Goal: Transaction & Acquisition: Purchase product/service

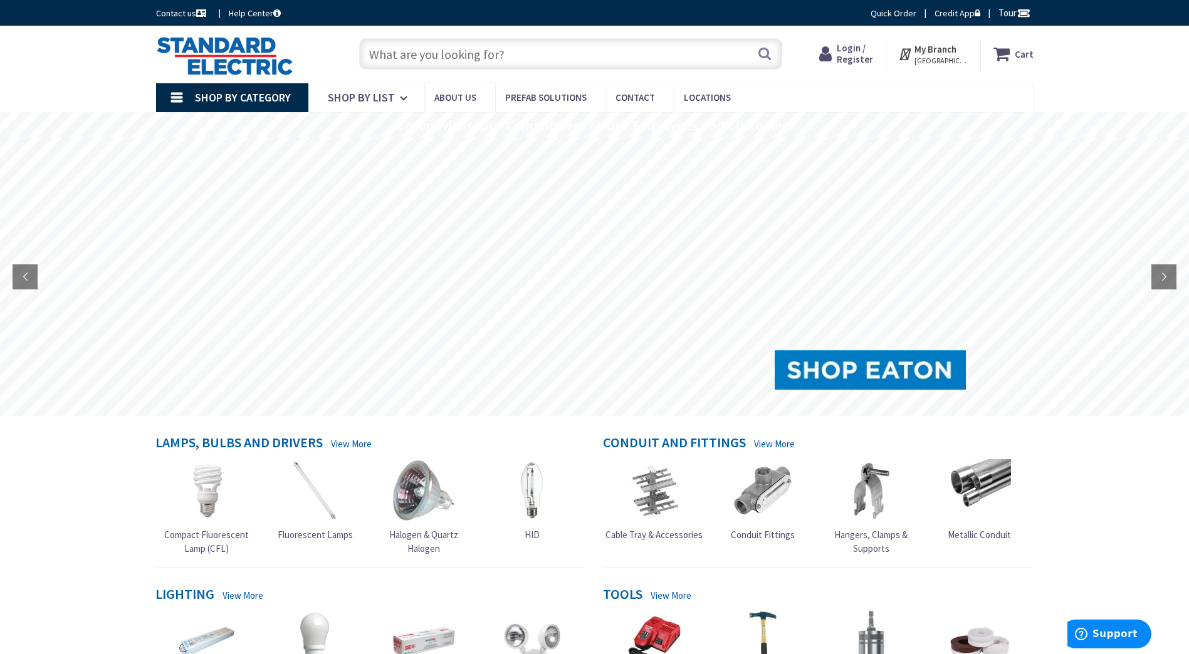
click at [456, 56] on input "text" at bounding box center [570, 53] width 423 height 31
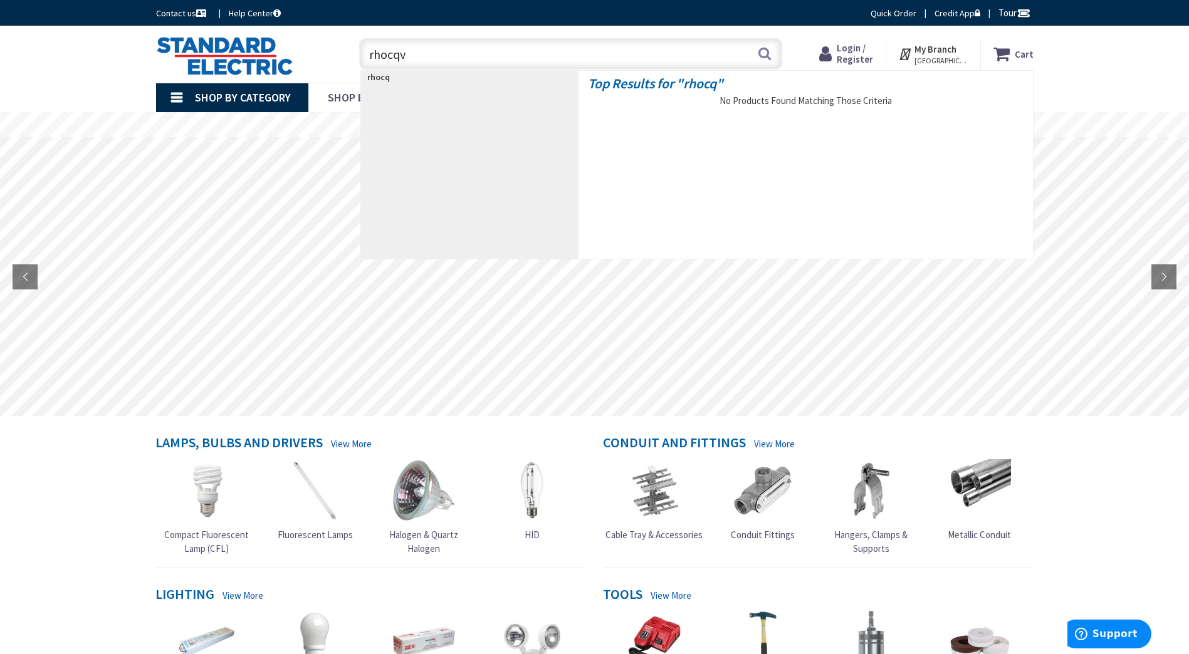
type input "rhocqvd"
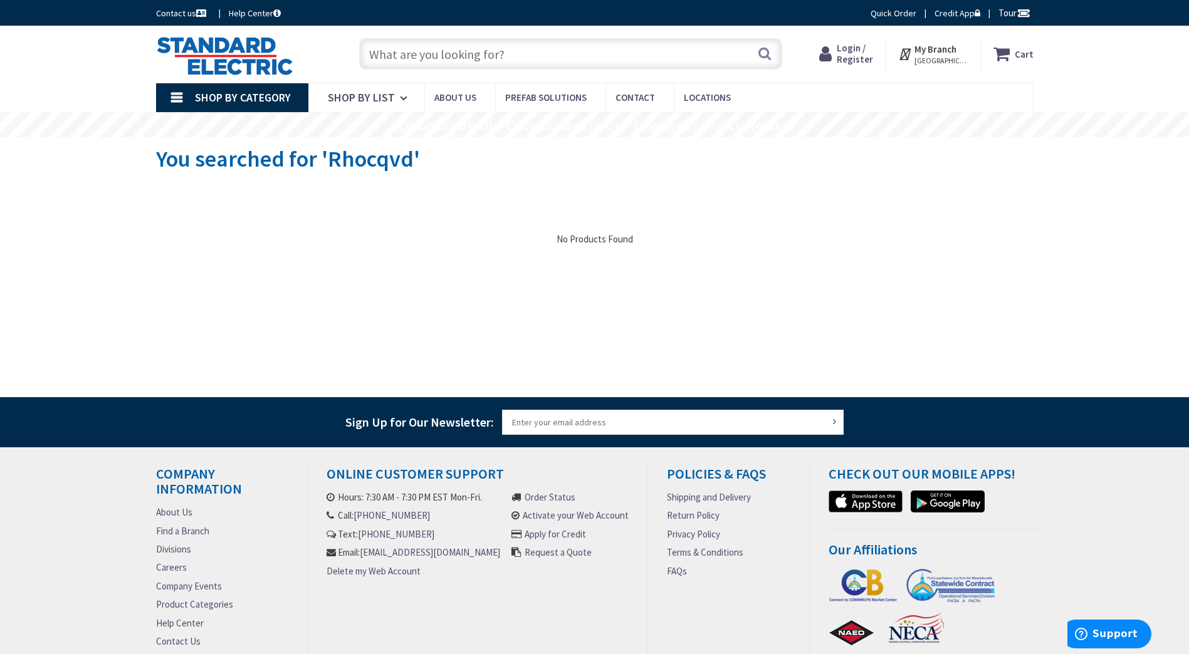
click at [514, 61] on input "text" at bounding box center [570, 53] width 423 height 31
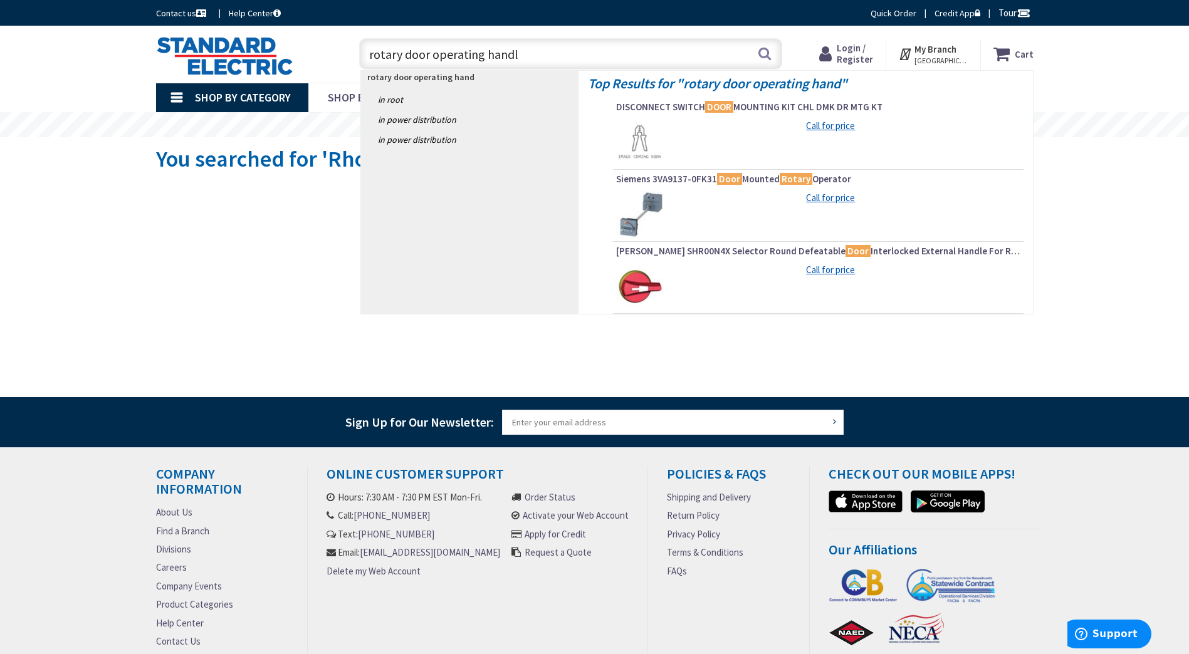
type input "rotary door operating handle"
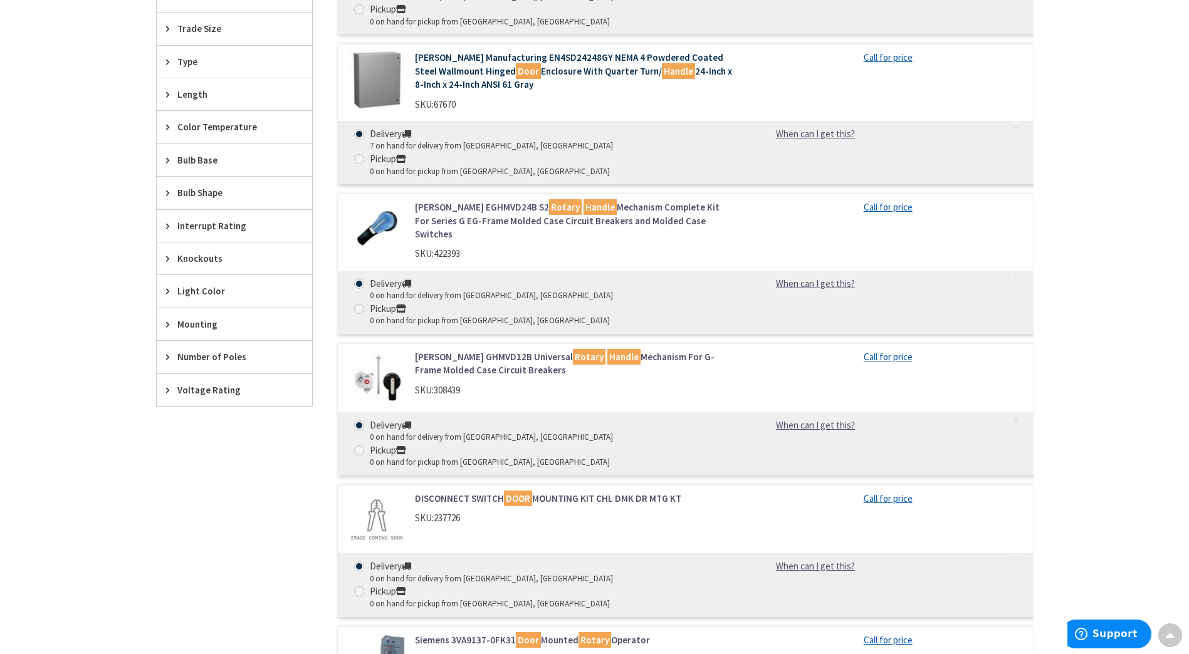
scroll to position [689, 0]
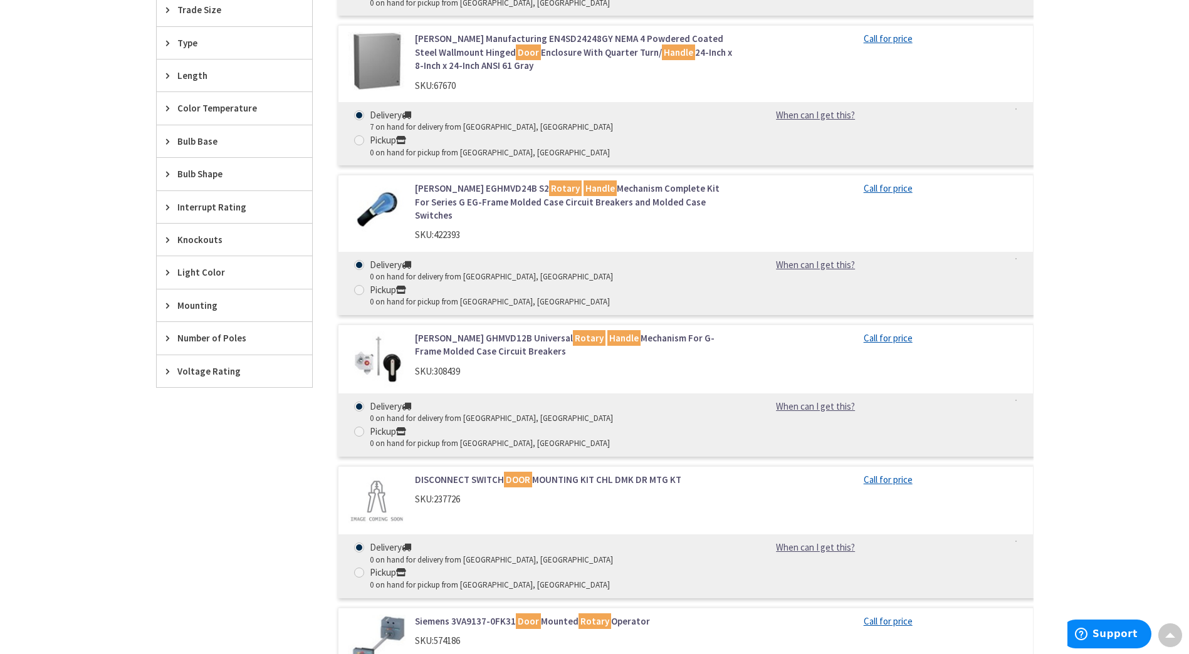
click at [475, 615] on link "Siemens 3VA9137-0FK31 Door Mounted Rotary Operator" at bounding box center [574, 621] width 319 height 13
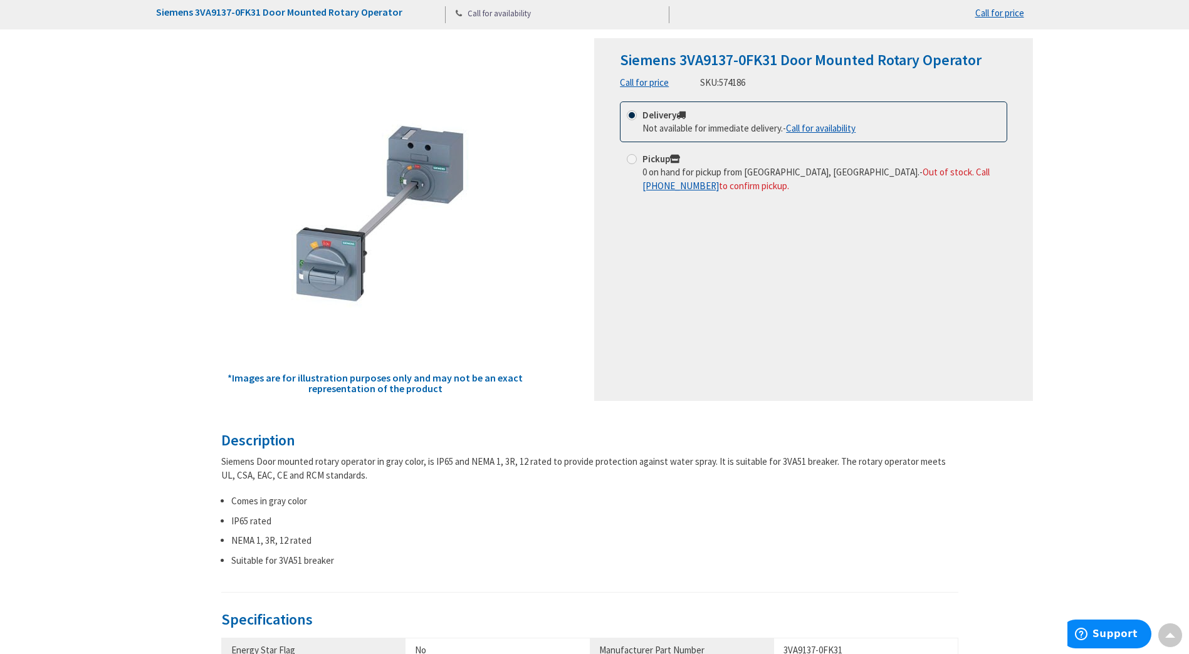
scroll to position [63, 0]
